Goal: Task Accomplishment & Management: Complete application form

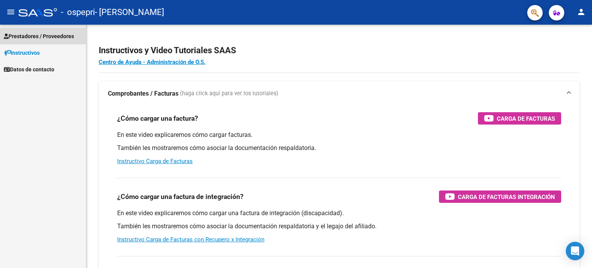
click at [37, 34] on span "Prestadores / Proveedores" at bounding box center [39, 36] width 70 height 8
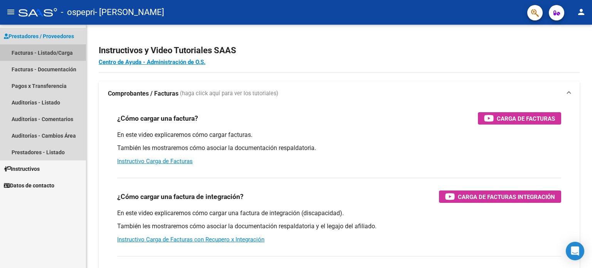
click at [51, 56] on link "Facturas - Listado/Carga" at bounding box center [43, 52] width 86 height 17
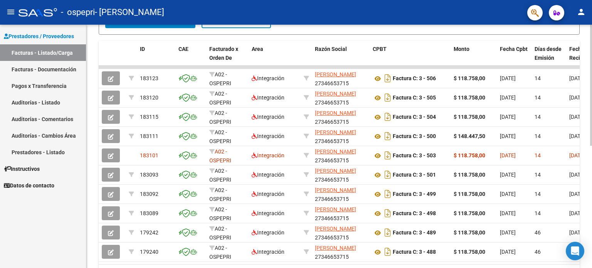
scroll to position [202, 0]
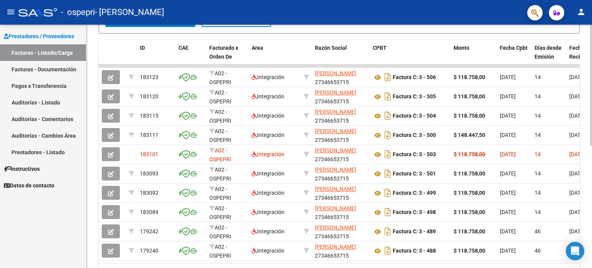
click at [592, 185] on div at bounding box center [591, 187] width 2 height 121
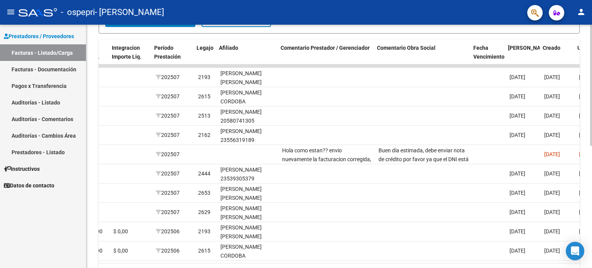
scroll to position [0, 949]
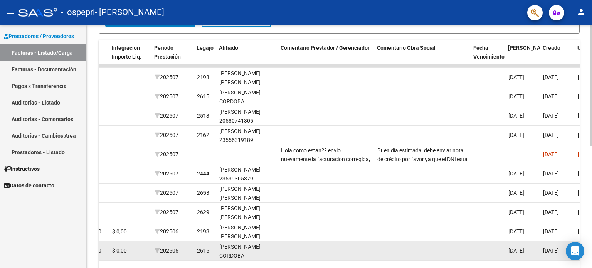
drag, startPoint x: 501, startPoint y: 259, endPoint x: 517, endPoint y: 258, distance: 15.4
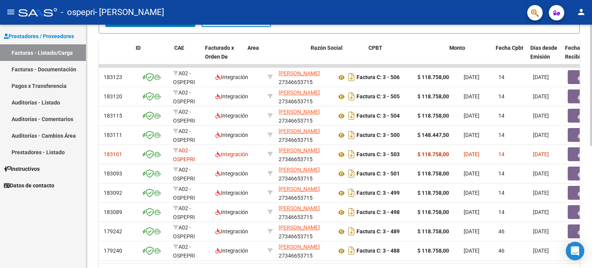
scroll to position [0, 0]
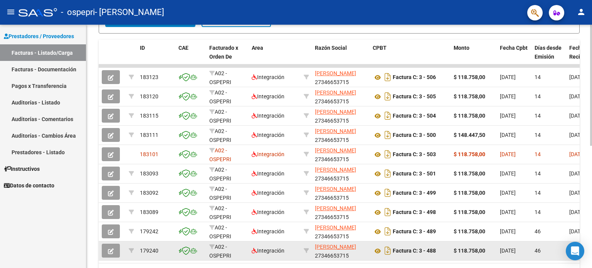
click at [169, 249] on div "179240" at bounding box center [156, 250] width 32 height 9
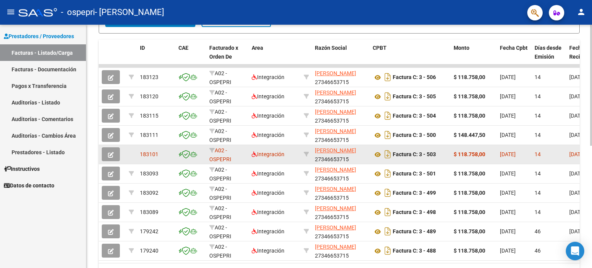
click at [107, 155] on button "button" at bounding box center [111, 154] width 18 height 14
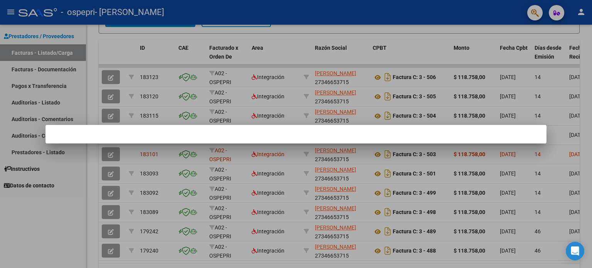
click at [458, 23] on div at bounding box center [296, 134] width 592 height 268
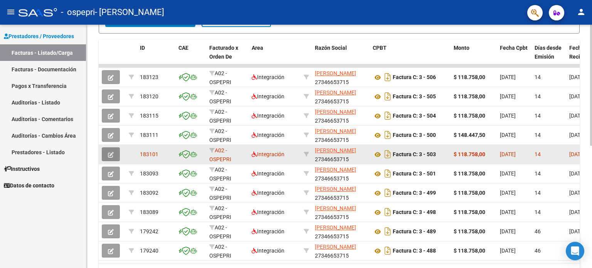
click at [110, 152] on icon "button" at bounding box center [111, 155] width 6 height 6
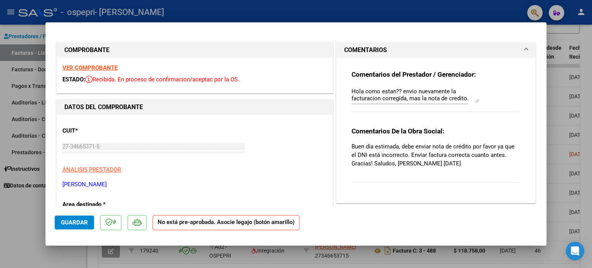
click at [467, 11] on div at bounding box center [296, 134] width 592 height 268
type input "$ 0,00"
